Goal: Information Seeking & Learning: Learn about a topic

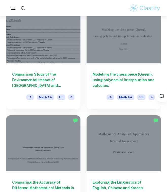
scroll to position [911, 0]
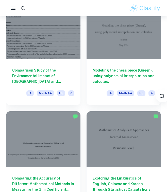
click at [66, 76] on h6 "Comparison Study of the Environmental Impact of [GEOGRAPHIC_DATA] and [GEOGRAPH…" at bounding box center [43, 75] width 62 height 17
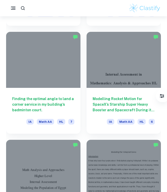
scroll to position [1531, 0]
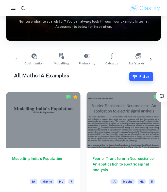
scroll to position [69, 0]
